Goal: Information Seeking & Learning: Learn about a topic

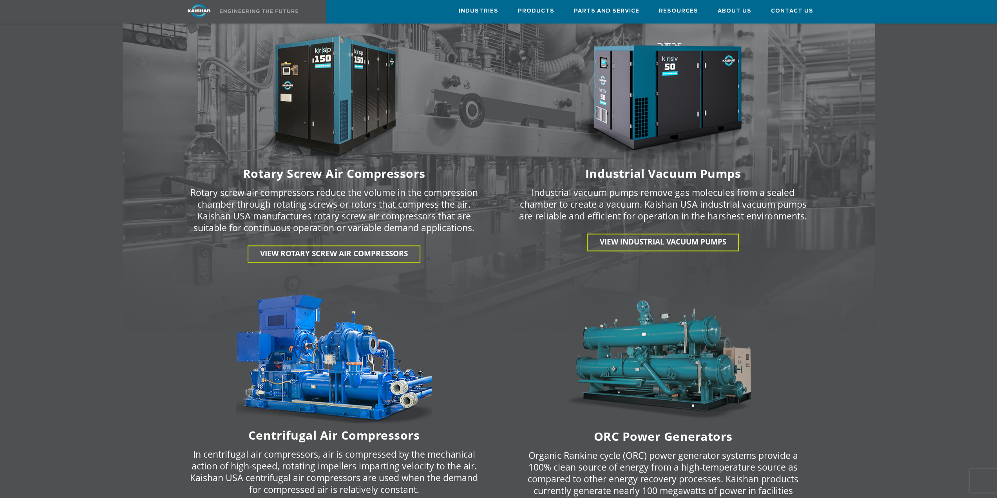
scroll to position [1058, 0]
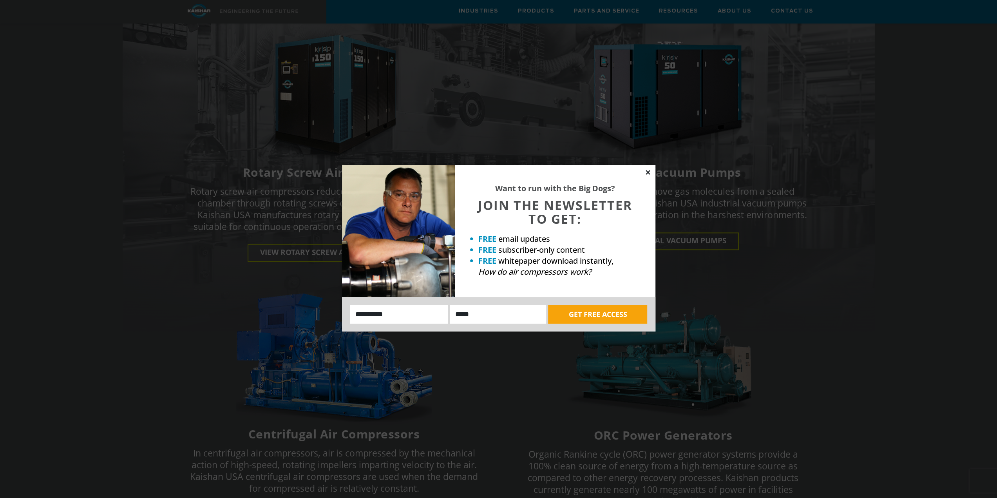
click at [648, 169] on icon at bounding box center [648, 172] width 7 height 7
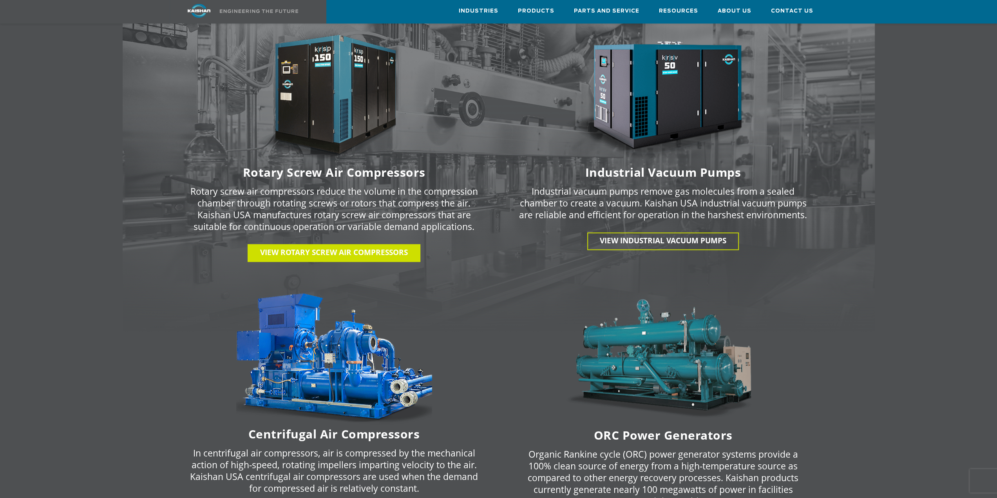
click at [367, 246] on link "View Rotary Screw Air Compressors" at bounding box center [334, 253] width 173 height 18
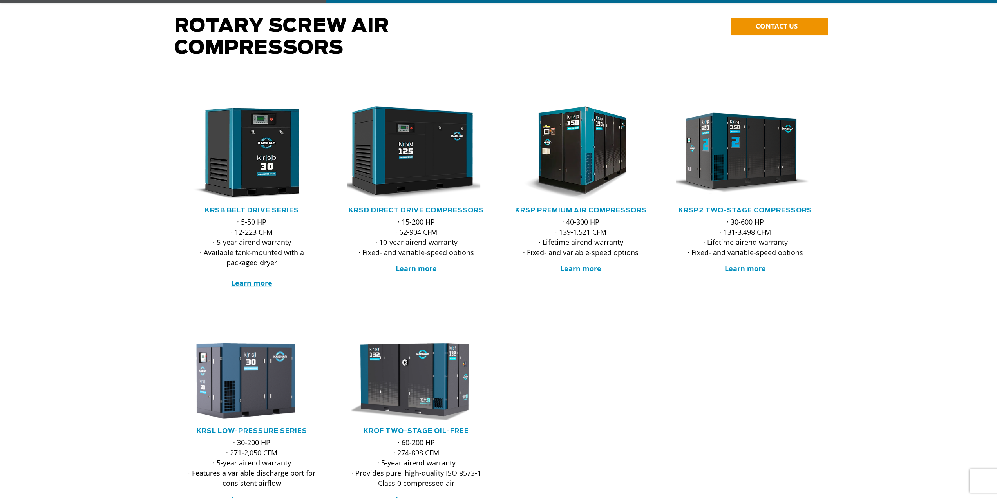
scroll to position [78, 0]
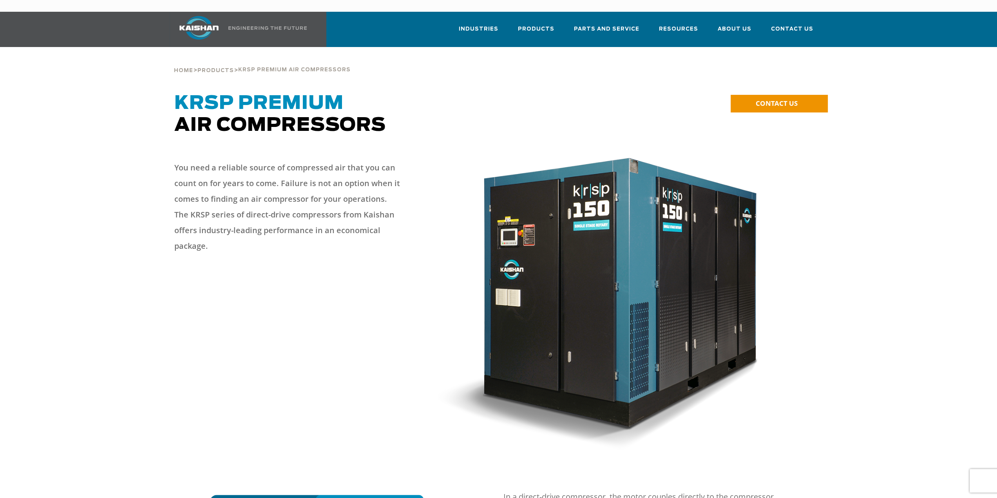
scroll to position [235, 0]
